Goal: Task Accomplishment & Management: Manage account settings

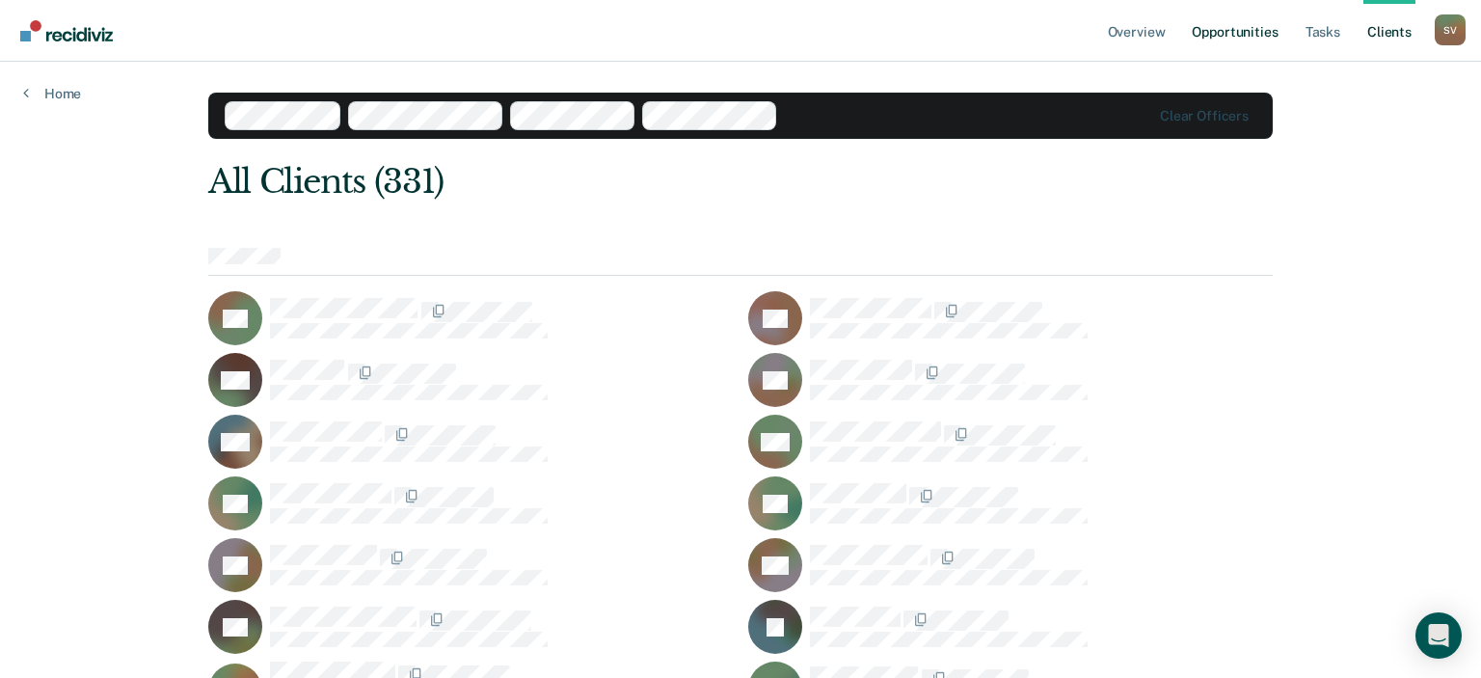
click at [1251, 40] on link "Opportunities" at bounding box center [1235, 31] width 94 height 62
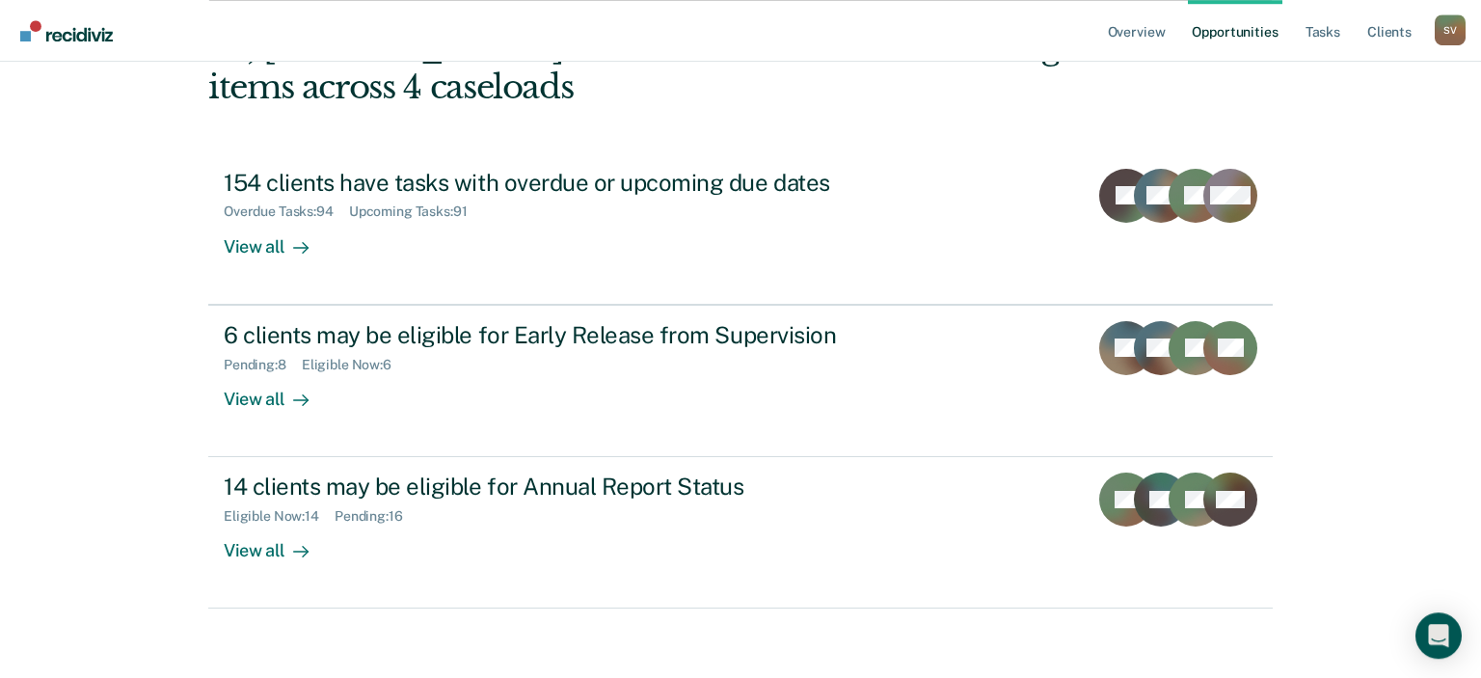
scroll to position [135, 0]
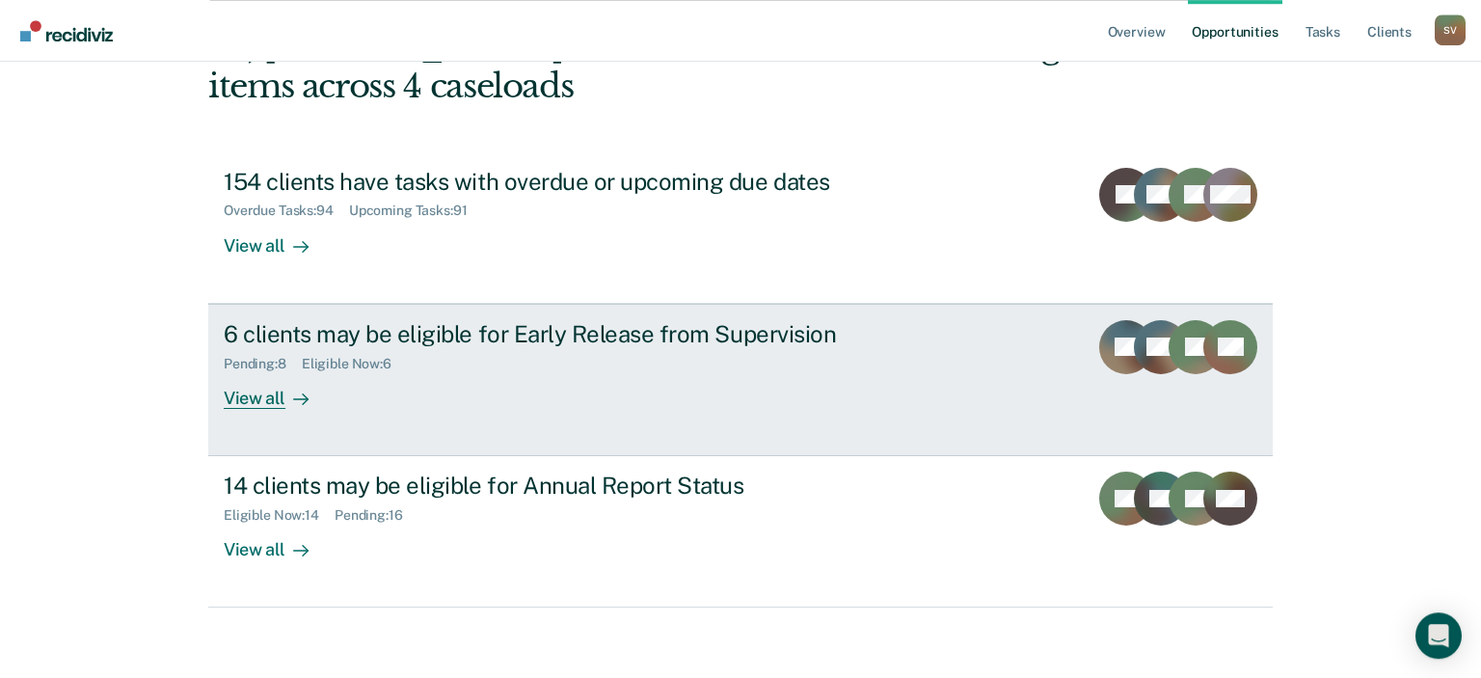
click at [274, 403] on div "View all" at bounding box center [278, 390] width 108 height 38
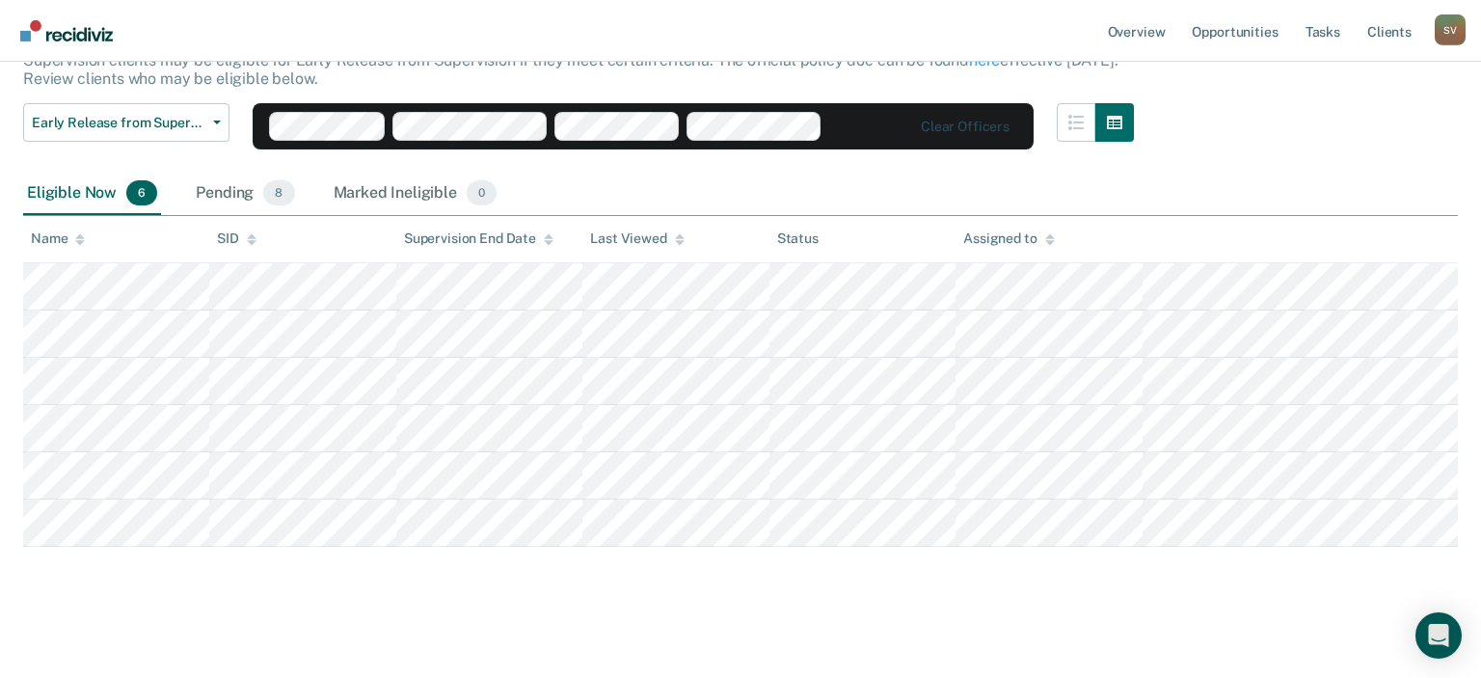
scroll to position [143, 0]
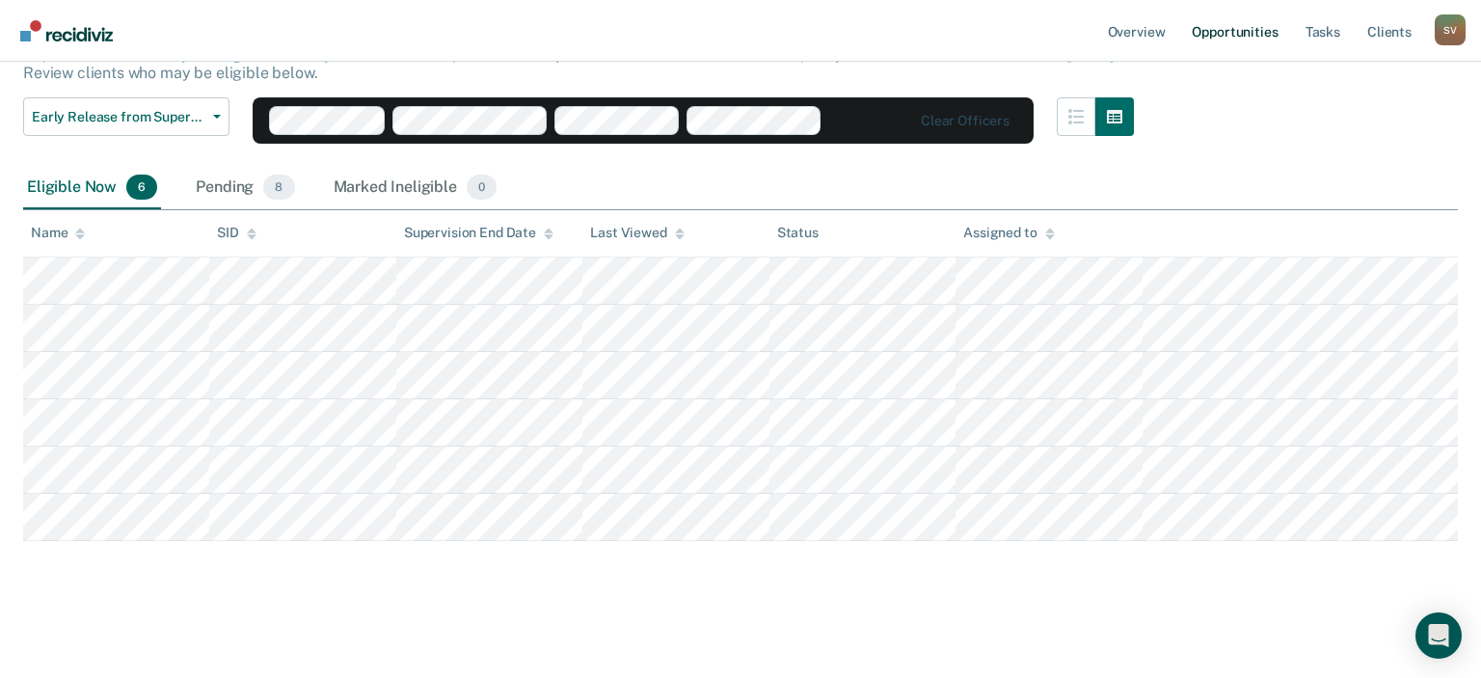
click at [1242, 32] on link "Opportunities" at bounding box center [1235, 31] width 94 height 62
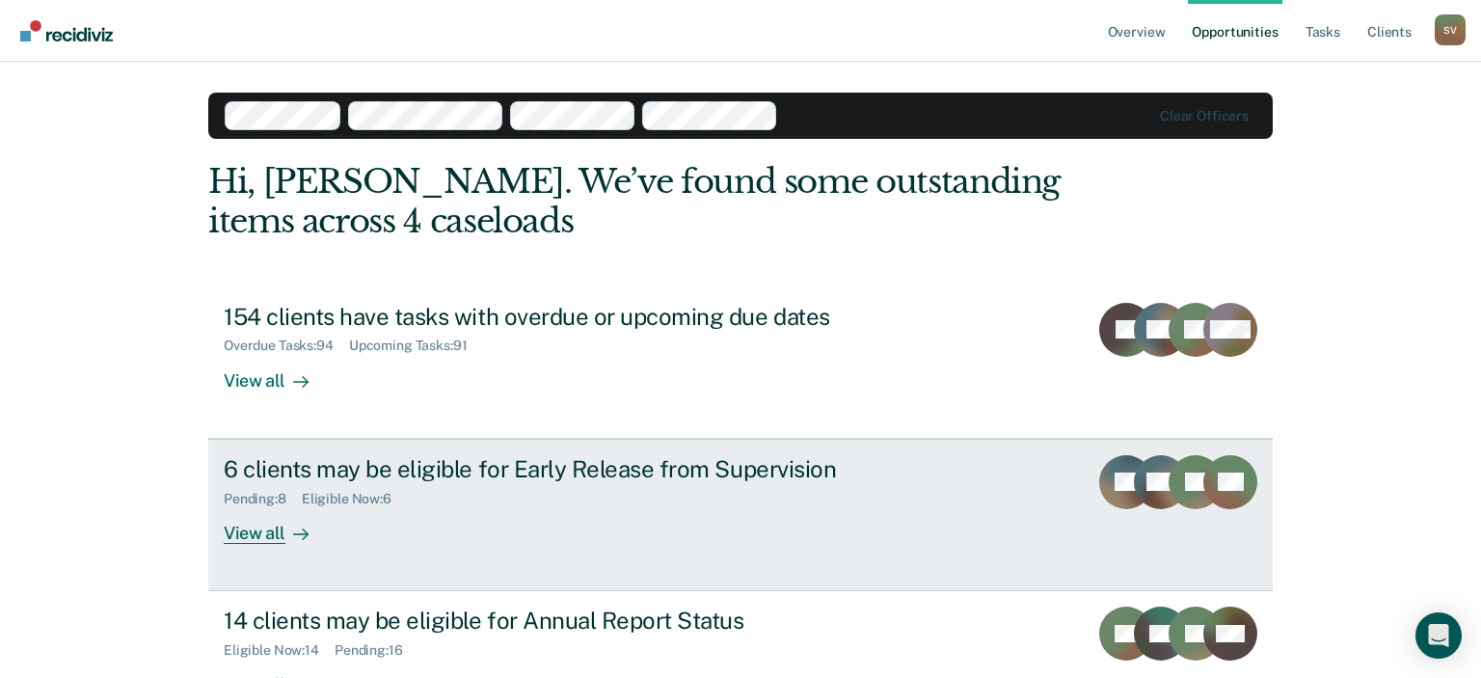
scroll to position [141, 0]
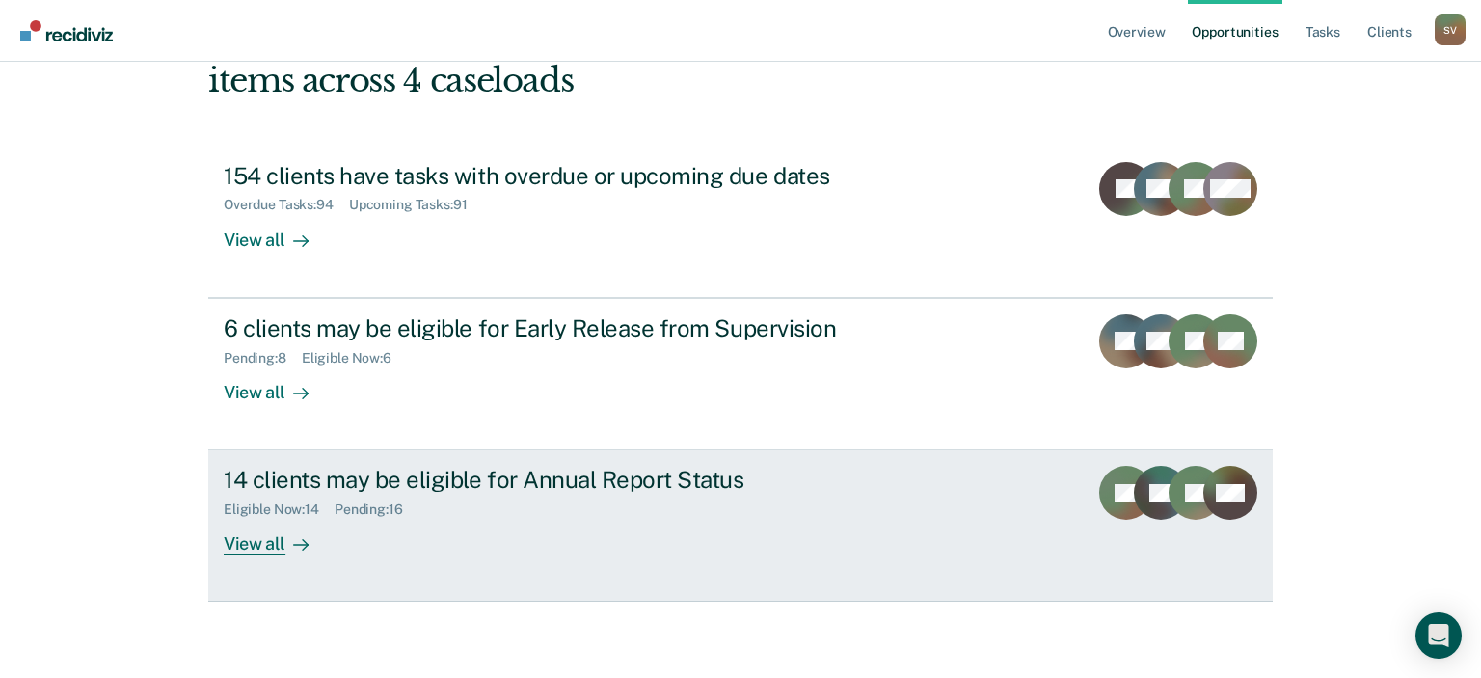
click at [443, 488] on div "14 clients may be eligible for Annual Report Status" at bounding box center [562, 480] width 677 height 28
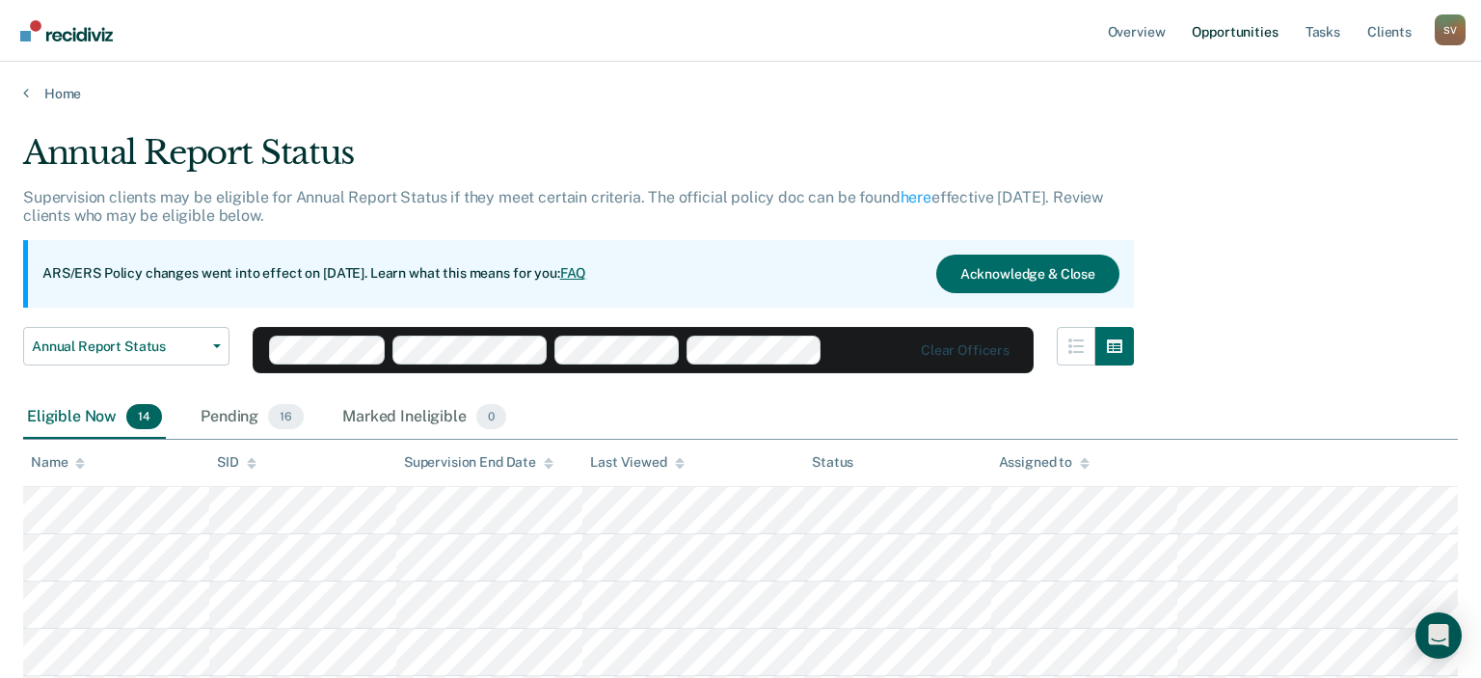
click at [1233, 33] on link "Opportunities" at bounding box center [1235, 31] width 94 height 62
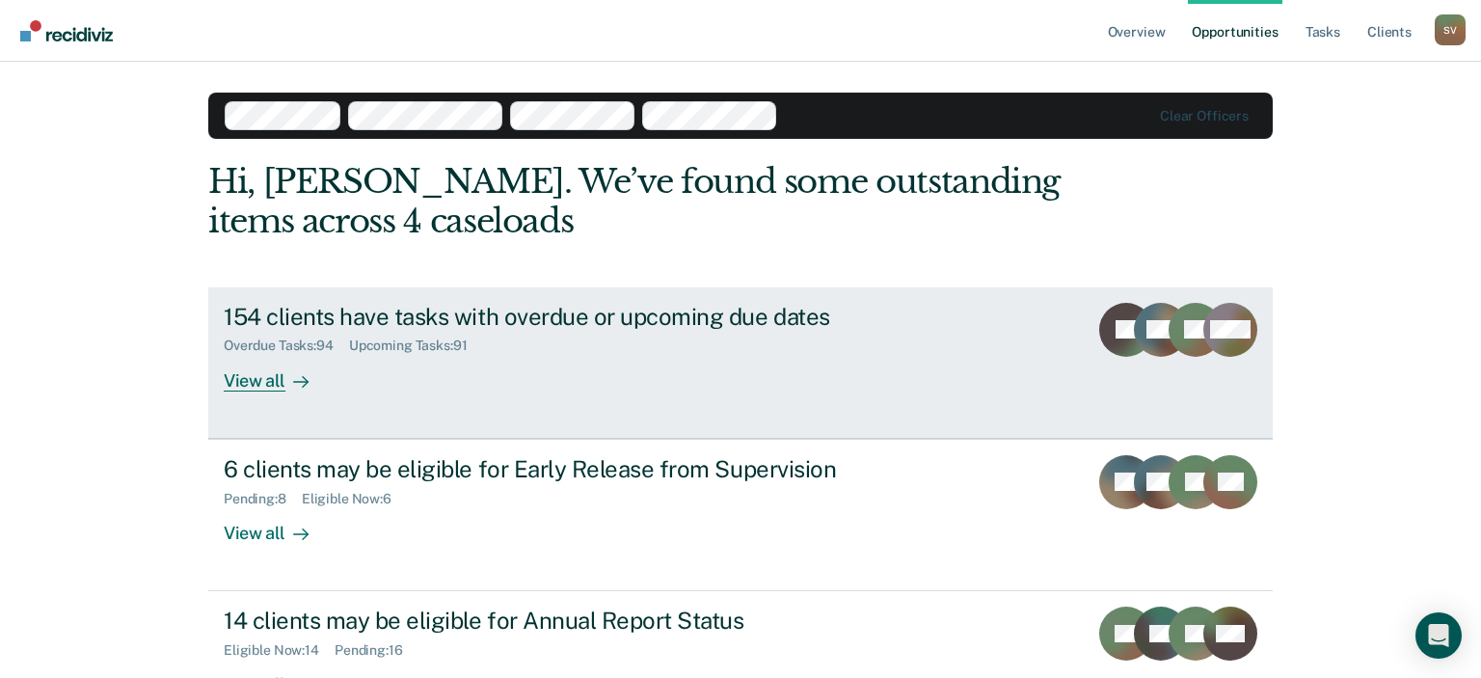
click at [963, 430] on link "154 clients have tasks with overdue or upcoming due dates Overdue Tasks : 94 Up…" at bounding box center [740, 362] width 1064 height 151
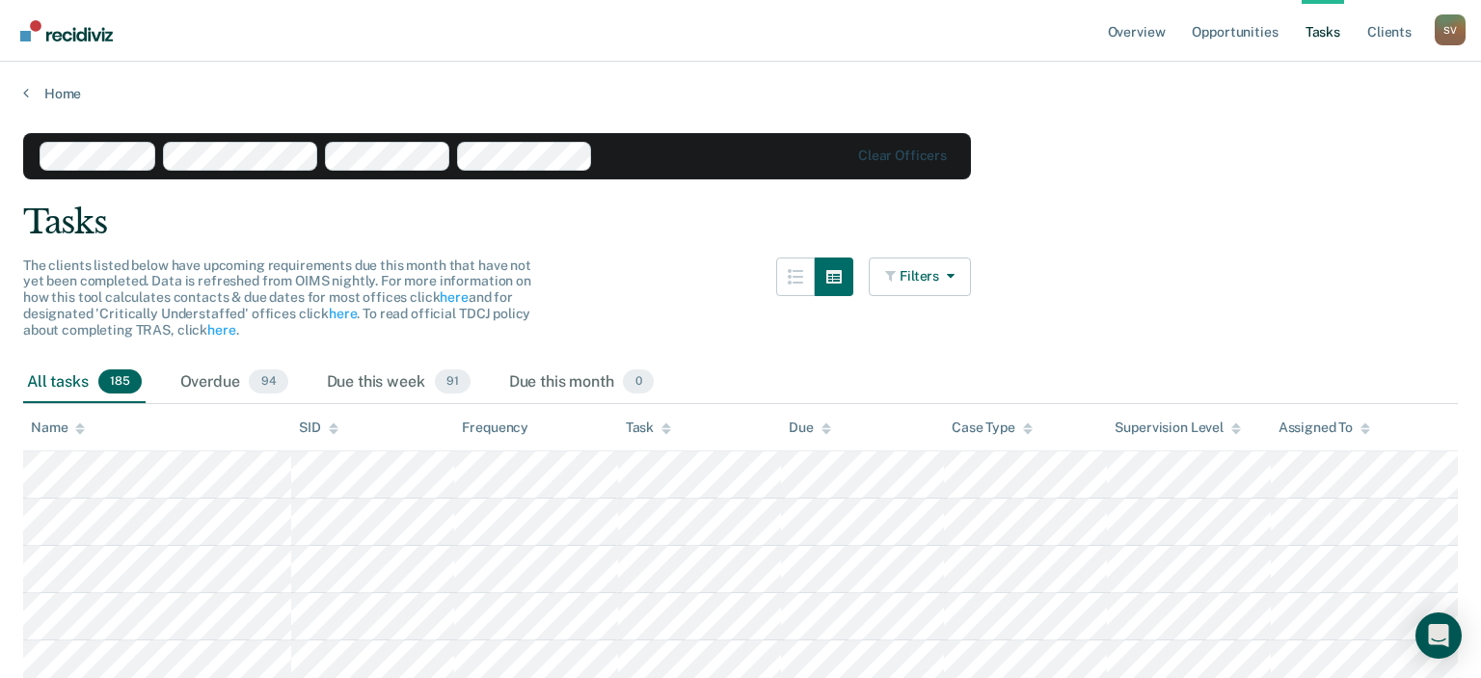
click at [1321, 40] on link "Tasks" at bounding box center [1323, 31] width 42 height 62
click at [1239, 33] on link "Opportunities" at bounding box center [1235, 31] width 94 height 62
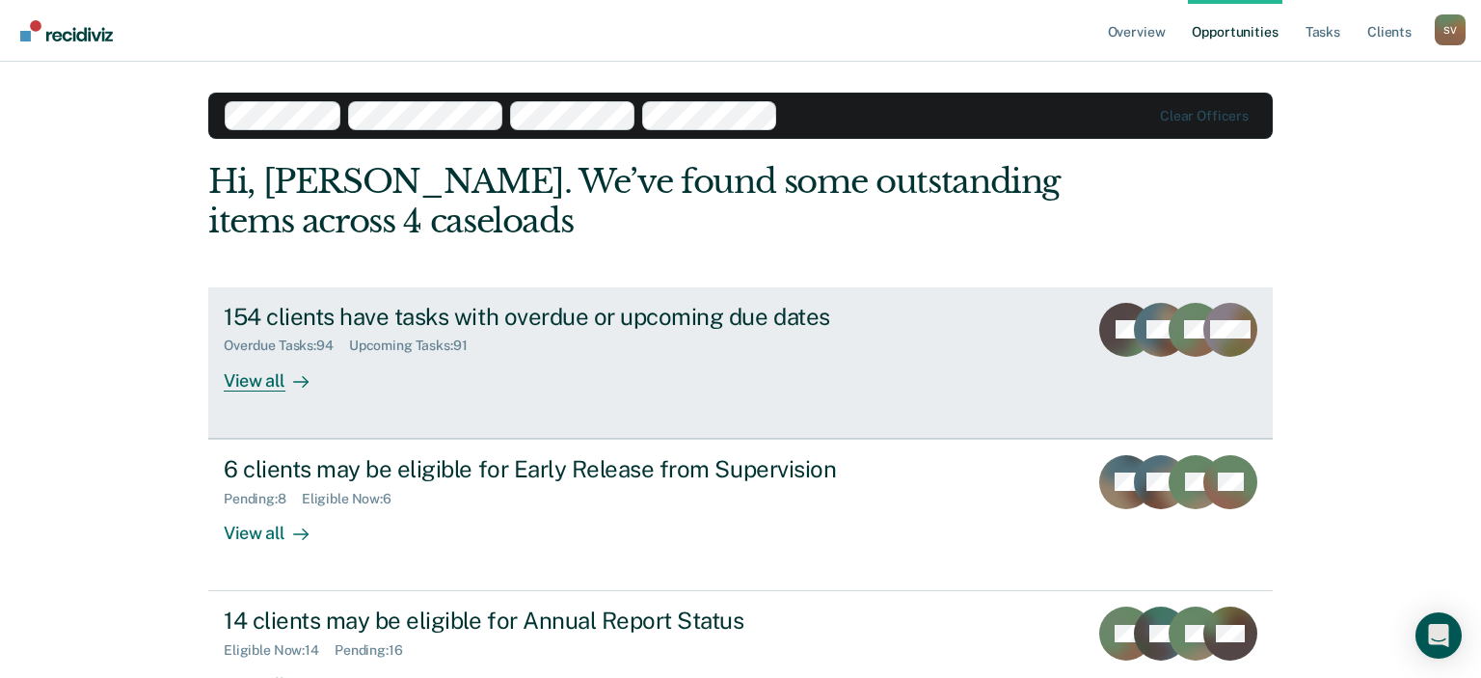
click at [898, 388] on div "154 clients have tasks with overdue or upcoming due dates Overdue Tasks : 94 Up…" at bounding box center [585, 347] width 723 height 89
